Goal: Task Accomplishment & Management: Complete application form

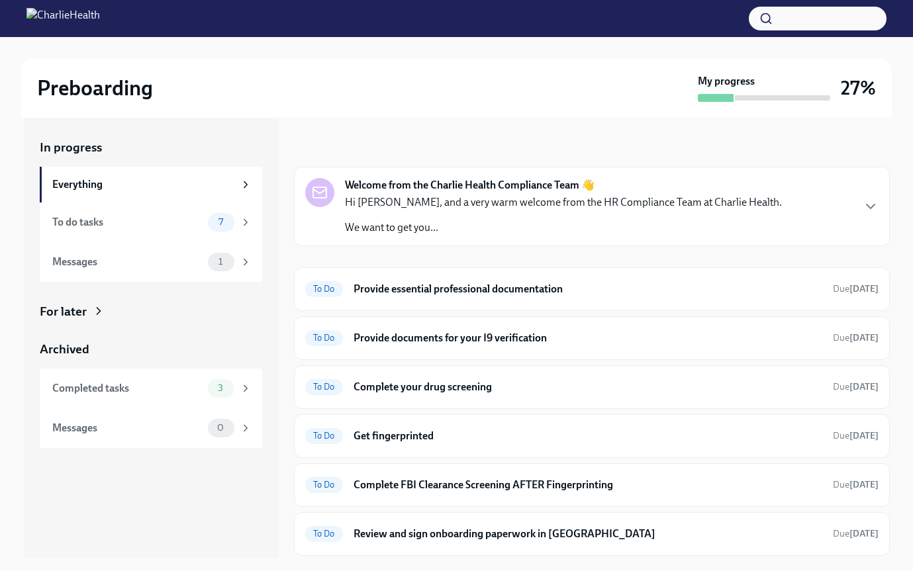
scroll to position [46, 0]
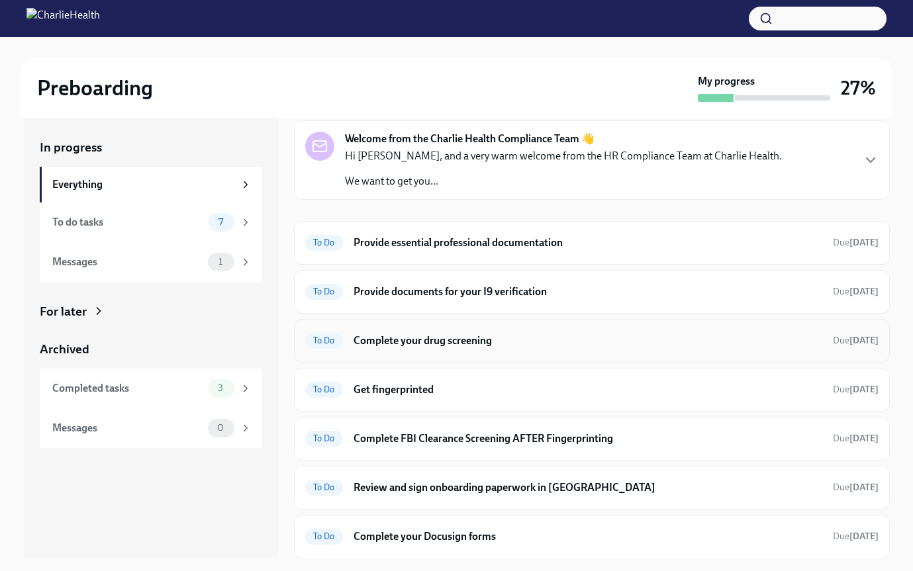
click at [433, 338] on h6 "Complete your drug screening" at bounding box center [588, 341] width 469 height 15
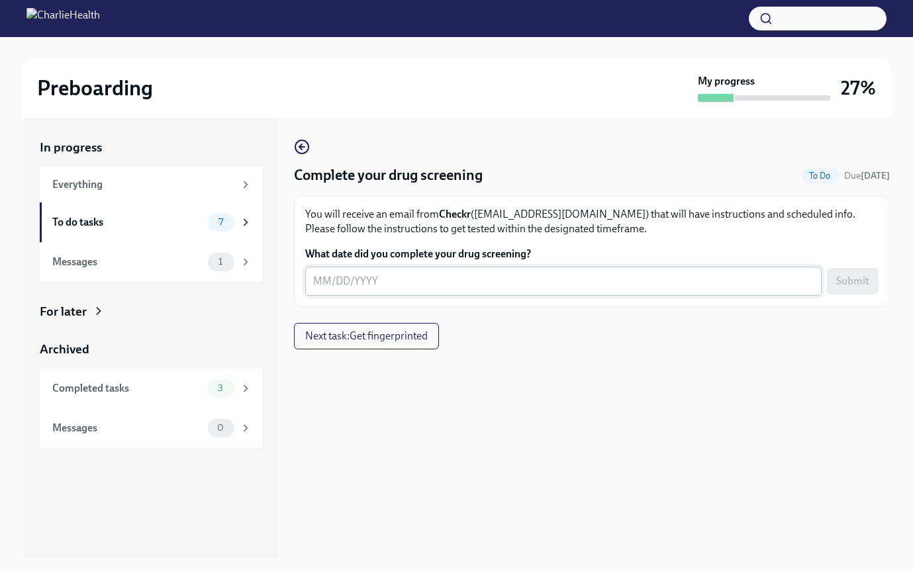
click at [464, 287] on textarea "What date did you complete your drug screening?" at bounding box center [563, 281] width 501 height 16
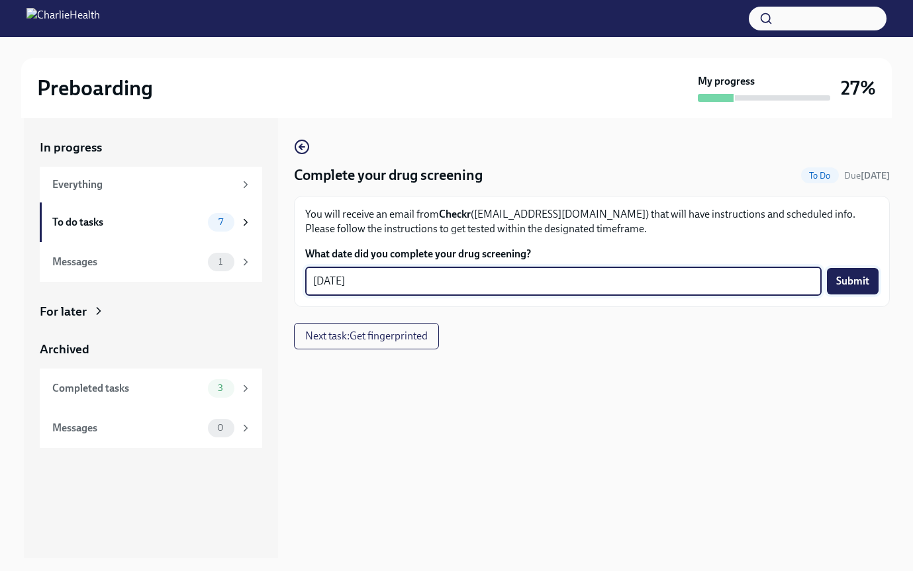
type textarea "[DATE]"
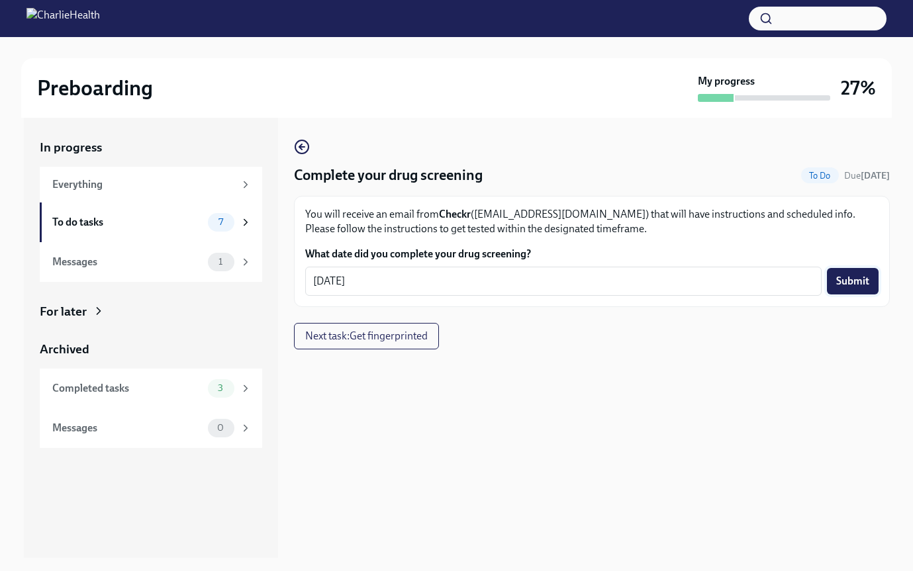
click at [854, 282] on span "Submit" at bounding box center [852, 281] width 33 height 13
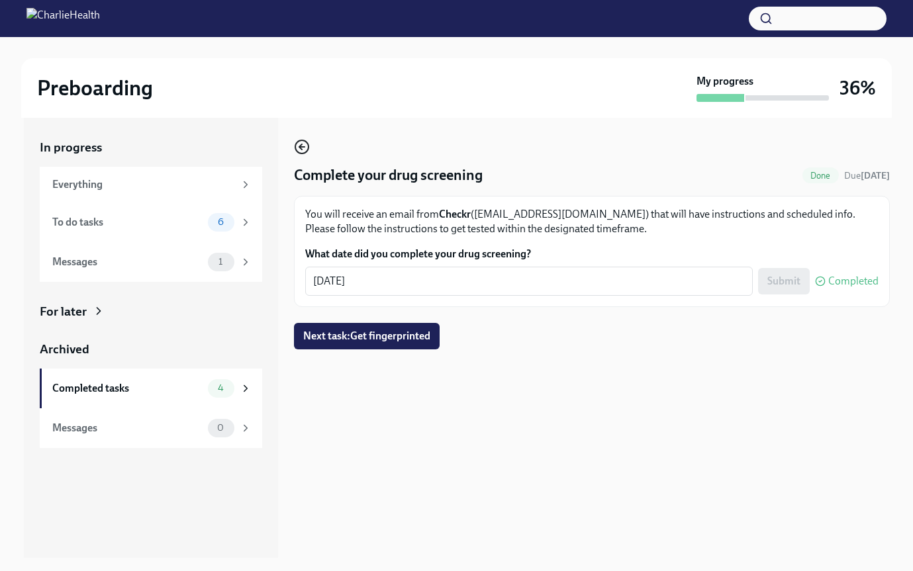
click at [302, 146] on icon "button" at bounding box center [302, 147] width 16 height 16
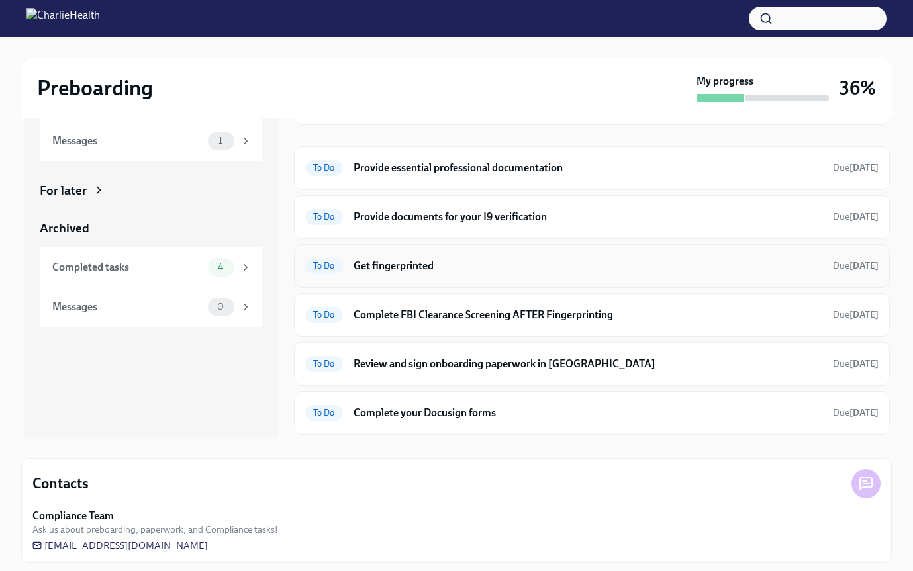
click at [434, 274] on div "To Do Get fingerprinted Due [DATE]" at bounding box center [591, 266] width 573 height 21
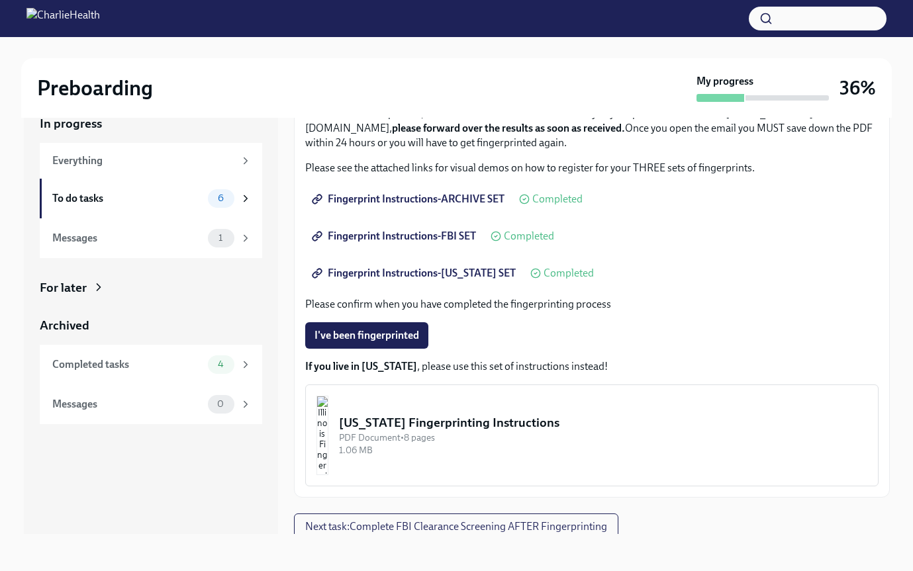
scroll to position [148, 0]
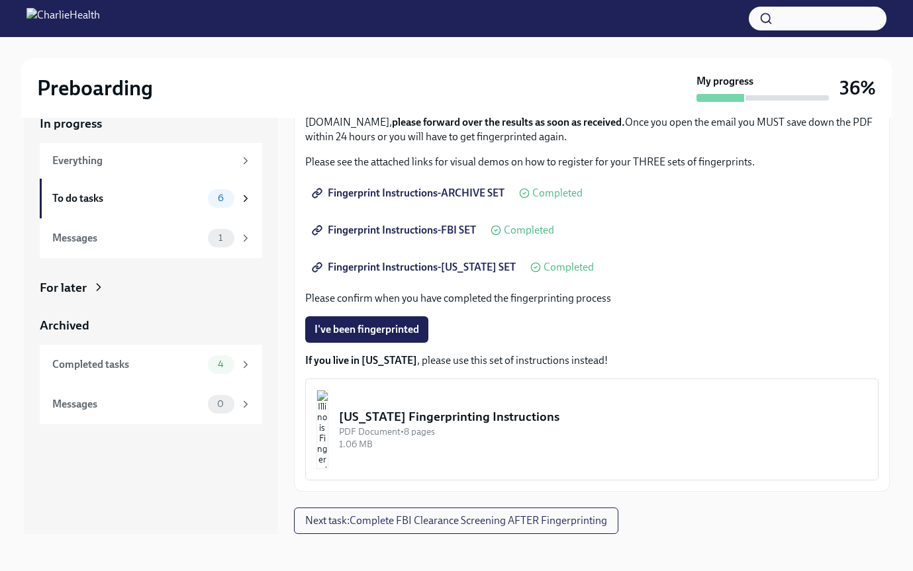
click at [448, 228] on span "Fingerprint Instructions-FBI SET" at bounding box center [396, 230] width 162 height 13
click at [397, 324] on span "I've been fingerprinted" at bounding box center [367, 329] width 105 height 13
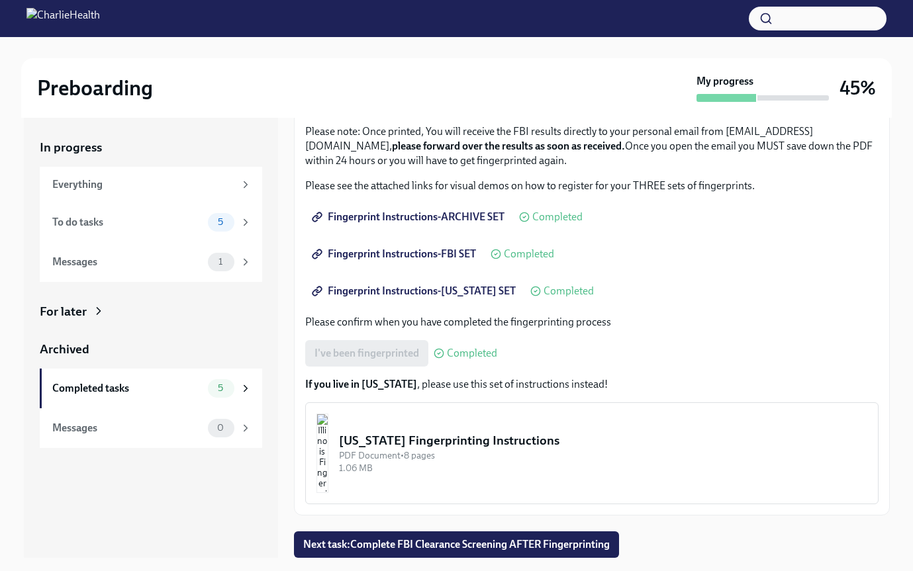
scroll to position [24, 0]
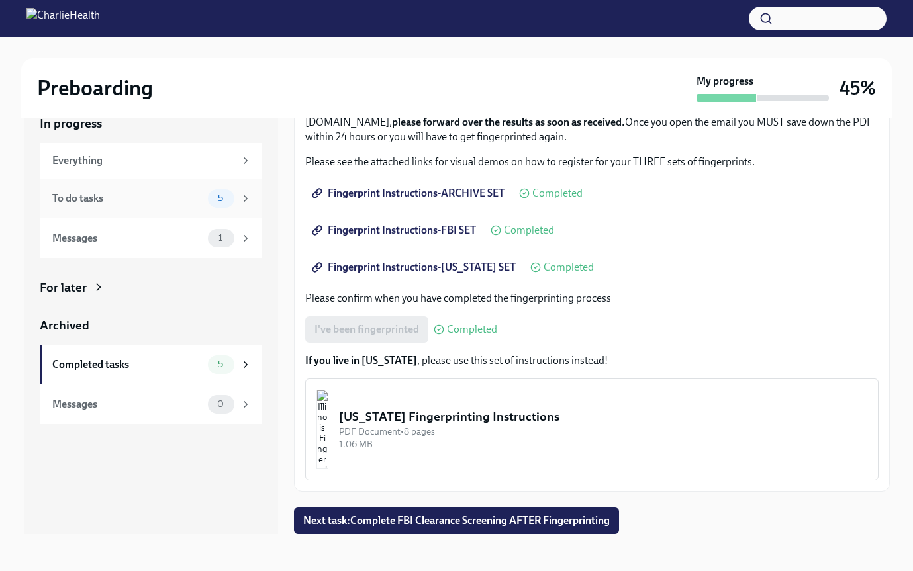
click at [198, 189] on div "To do tasks 5" at bounding box center [151, 198] width 199 height 19
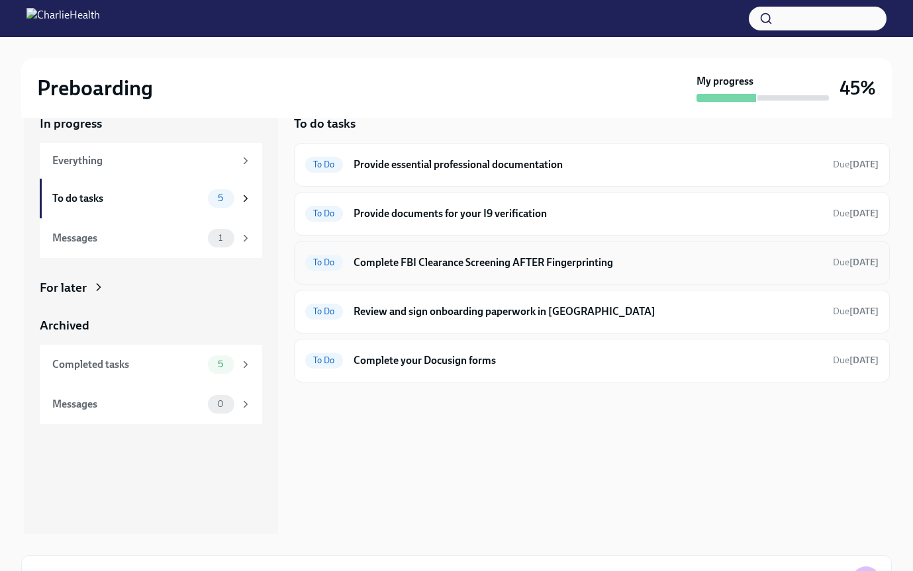
click at [499, 260] on h6 "Complete FBI Clearance Screening AFTER Fingerprinting" at bounding box center [588, 263] width 469 height 15
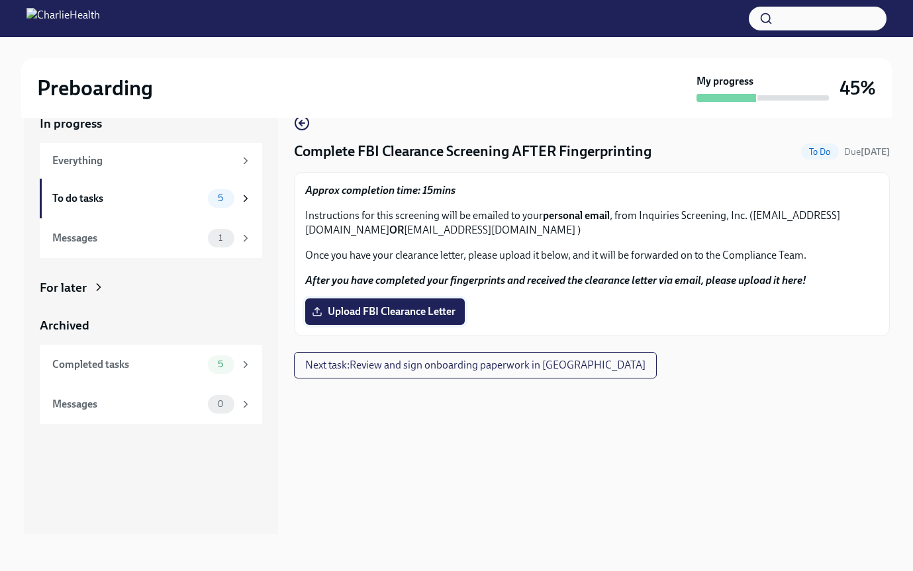
click at [370, 309] on span "Upload FBI Clearance Letter" at bounding box center [385, 311] width 141 height 13
click at [0, 0] on input "Upload FBI Clearance Letter" at bounding box center [0, 0] width 0 height 0
click at [426, 310] on span "Upload FBI Clearance Letter" at bounding box center [385, 311] width 141 height 13
click at [0, 0] on input "Upload FBI Clearance Letter" at bounding box center [0, 0] width 0 height 0
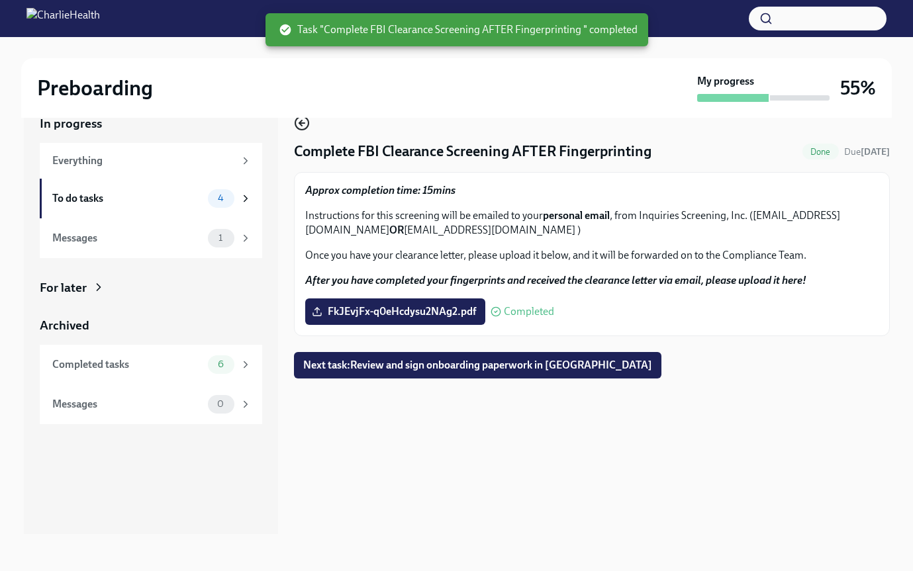
click at [303, 125] on icon "button" at bounding box center [302, 123] width 16 height 16
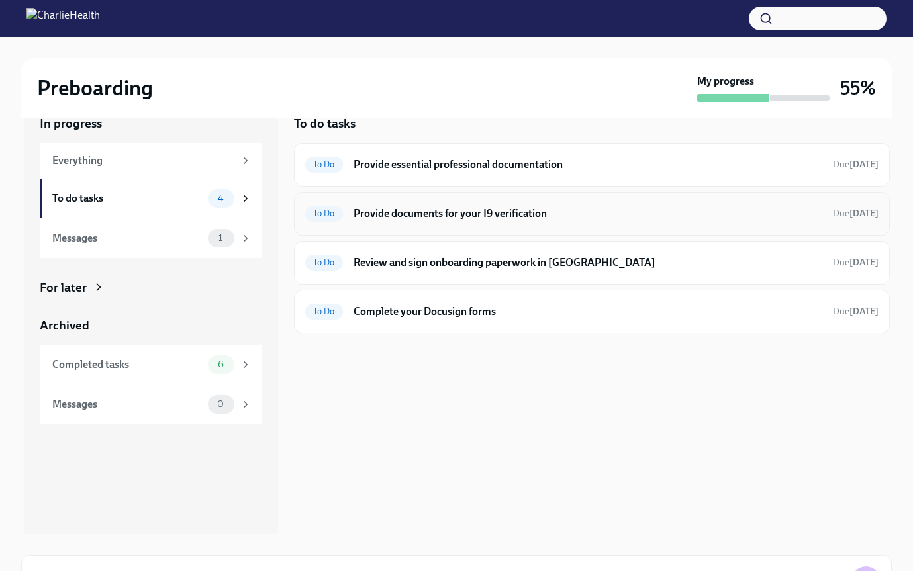
click at [522, 209] on h6 "Provide documents for your I9 verification" at bounding box center [588, 214] width 469 height 15
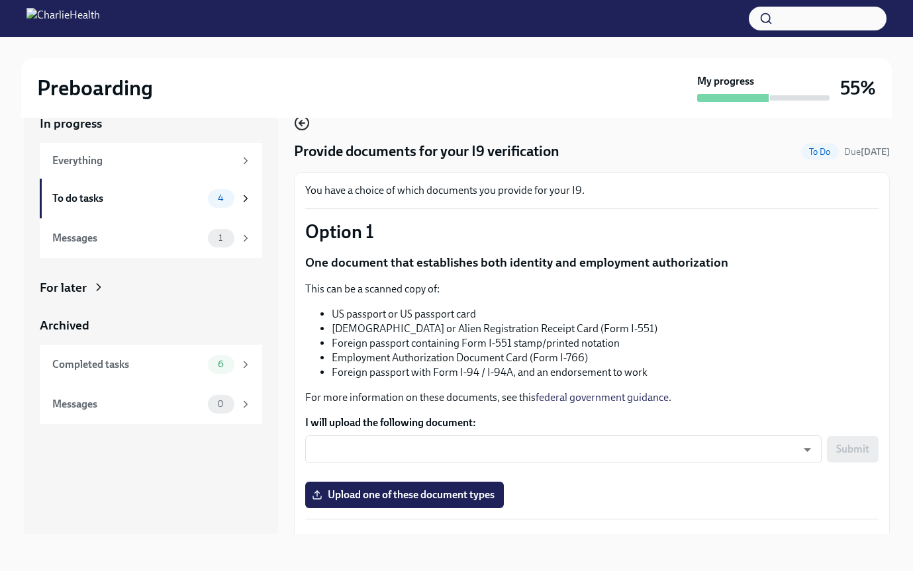
click at [307, 123] on icon "button" at bounding box center [302, 123] width 16 height 16
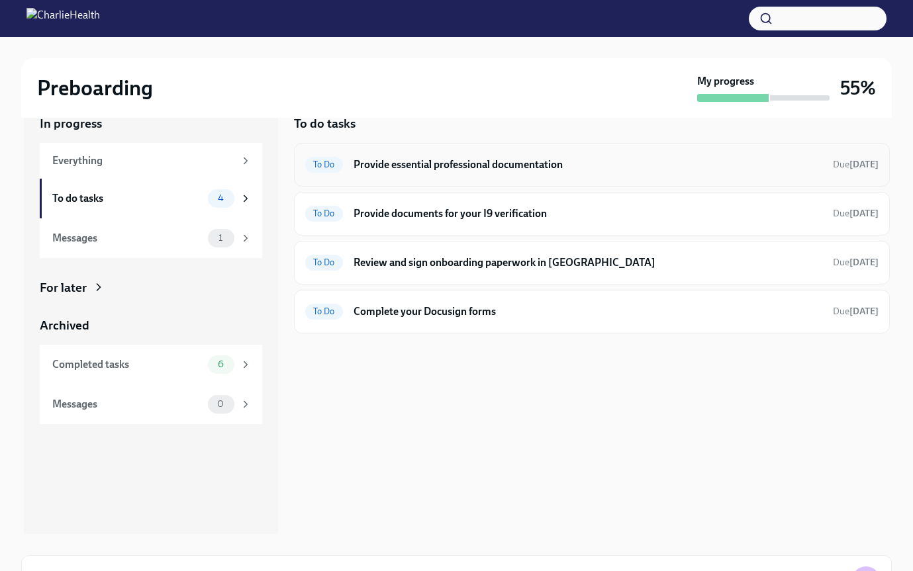
click at [585, 168] on h6 "Provide essential professional documentation" at bounding box center [588, 165] width 469 height 15
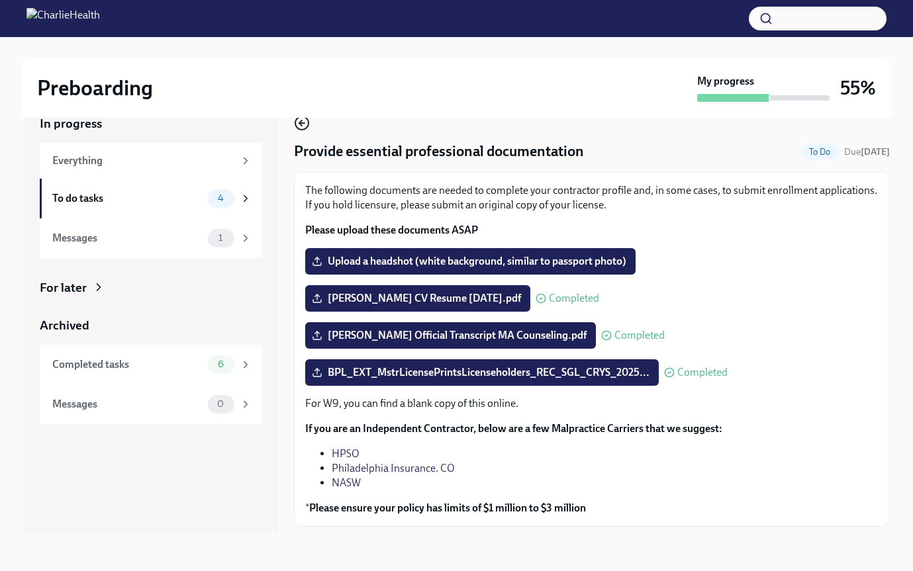
click at [301, 130] on circle "button" at bounding box center [301, 123] width 13 height 13
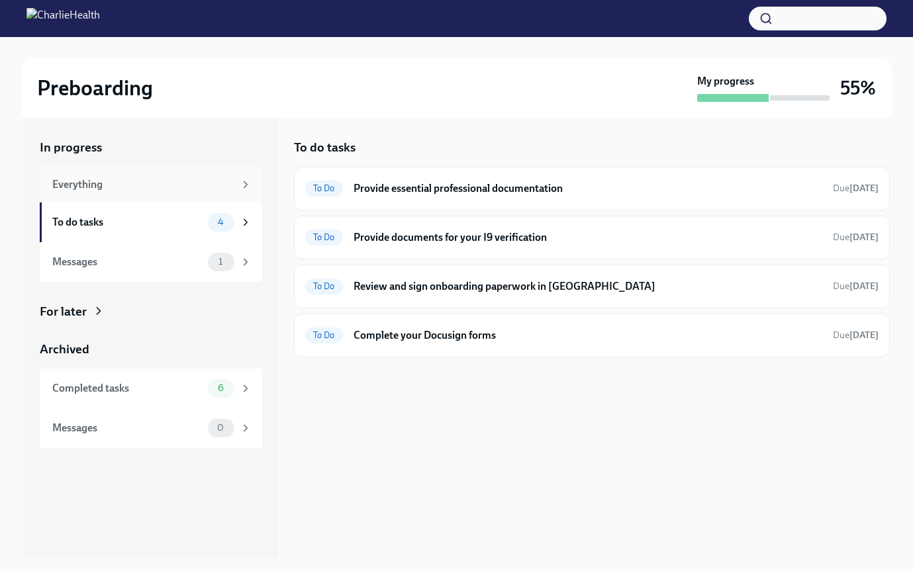
click at [233, 191] on div "Everything" at bounding box center [143, 184] width 182 height 15
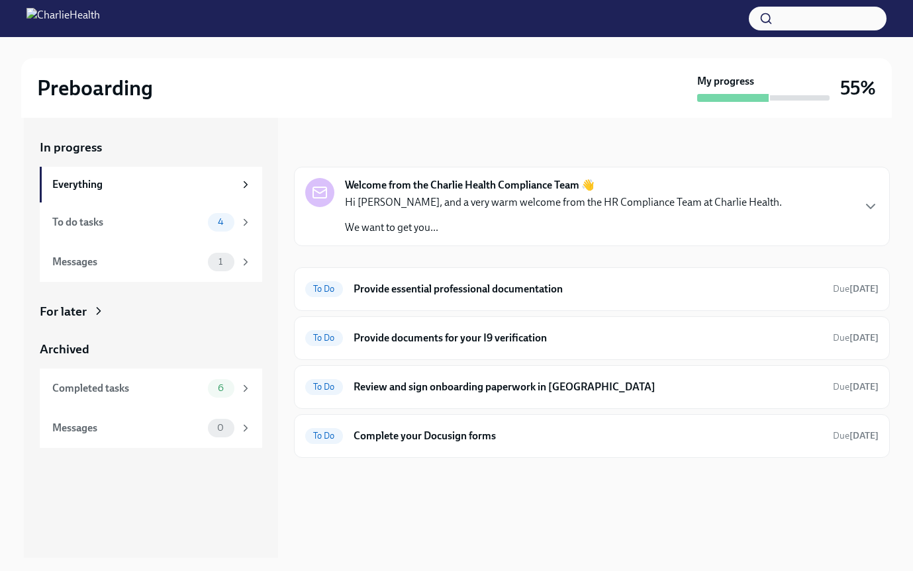
click at [510, 216] on div "Hi [PERSON_NAME], and a very warm welcome from the HR Compliance Team at Charli…" at bounding box center [563, 215] width 437 height 40
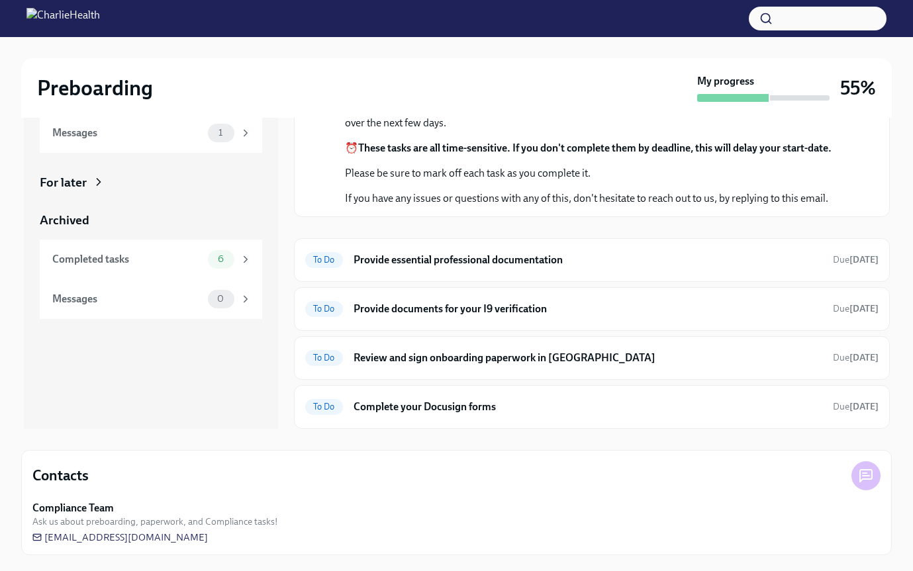
scroll to position [188, 0]
